Goal: Navigation & Orientation: Go to known website

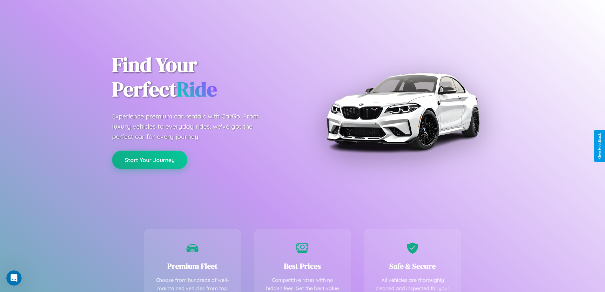
click at [150, 160] on button "Start Your Journey" at bounding box center [149, 160] width 75 height 18
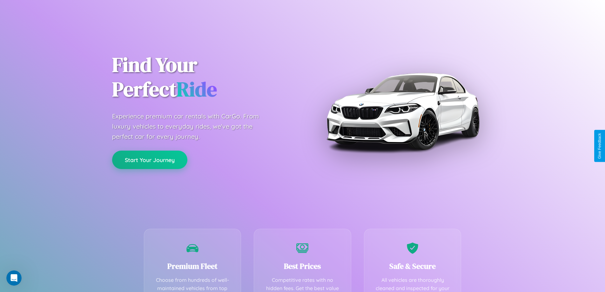
click at [150, 160] on button "Start Your Journey" at bounding box center [149, 160] width 75 height 18
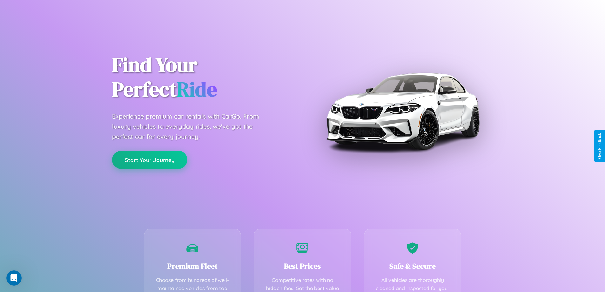
click at [150, 160] on button "Start Your Journey" at bounding box center [149, 160] width 75 height 18
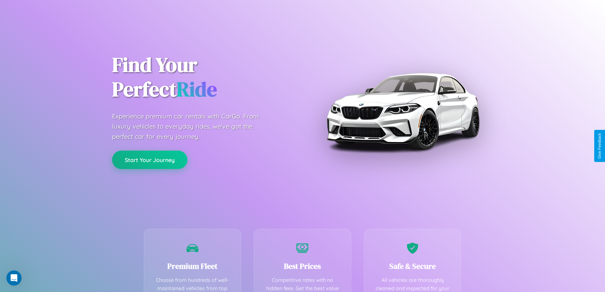
click at [150, 160] on button "Start Your Journey" at bounding box center [149, 160] width 75 height 18
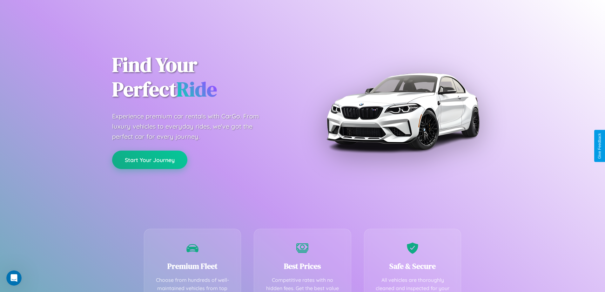
click at [150, 160] on button "Start Your Journey" at bounding box center [149, 160] width 75 height 18
